Goal: Navigation & Orientation: Find specific page/section

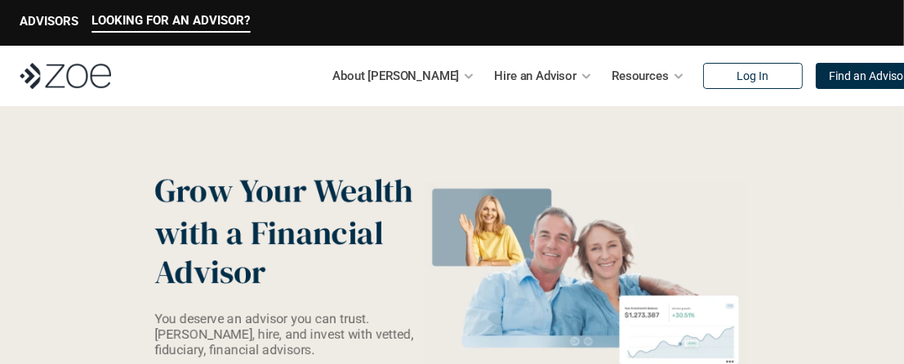
click at [745, 61] on div "About [PERSON_NAME] Hire an Advisor Resources Log In Find an Advisor" at bounding box center [626, 76] width 517 height 33
click at [737, 74] on p "Log In" at bounding box center [753, 76] width 32 height 14
click at [56, 20] on p "ADVISORS" at bounding box center [49, 21] width 59 height 15
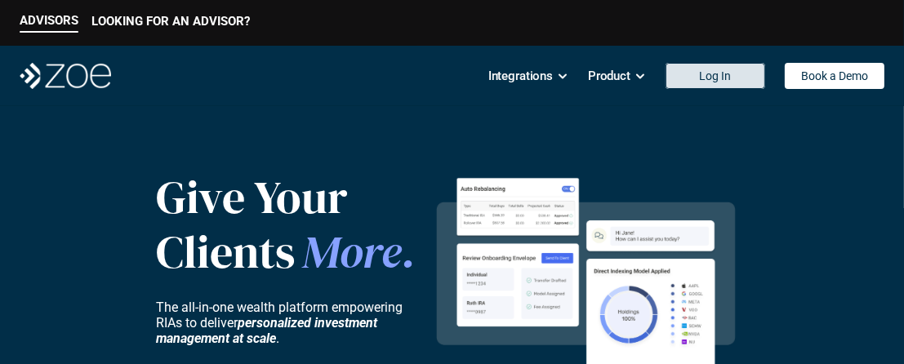
click at [748, 74] on link "Log In" at bounding box center [716, 76] width 100 height 26
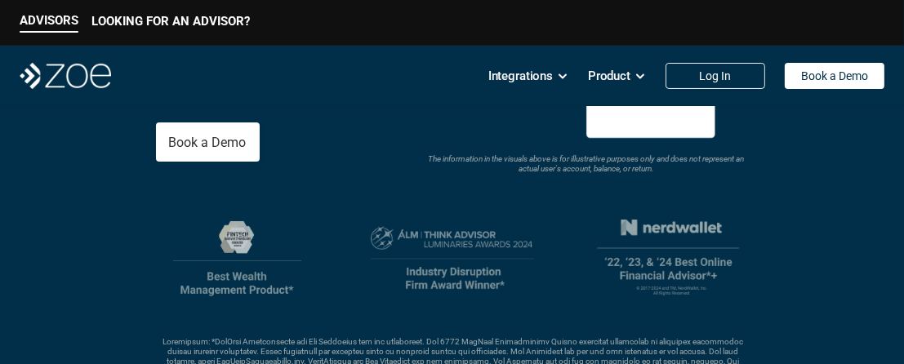
scroll to position [327, 0]
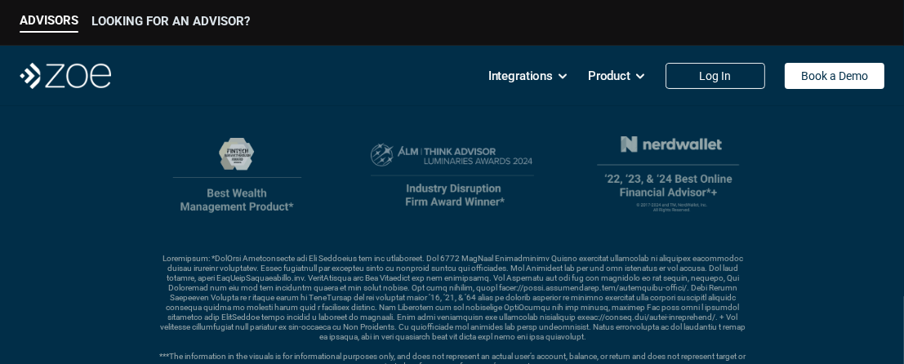
click at [127, 14] on p "LOOKING FOR AN ADVISOR?" at bounding box center [171, 21] width 159 height 15
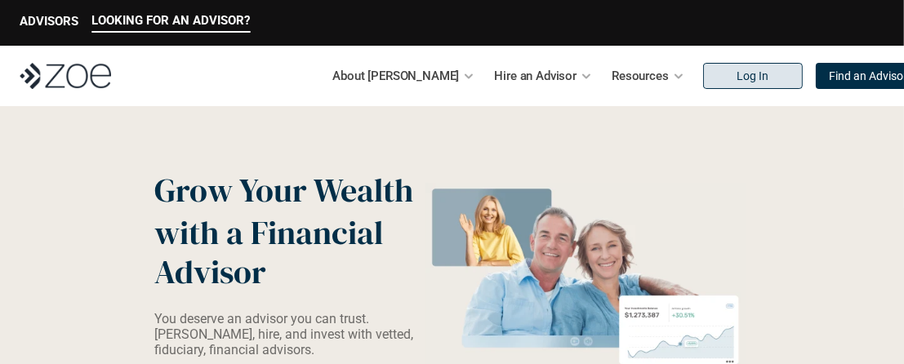
click at [704, 86] on link "Log In" at bounding box center [753, 76] width 100 height 26
